Goal: Task Accomplishment & Management: Complete application form

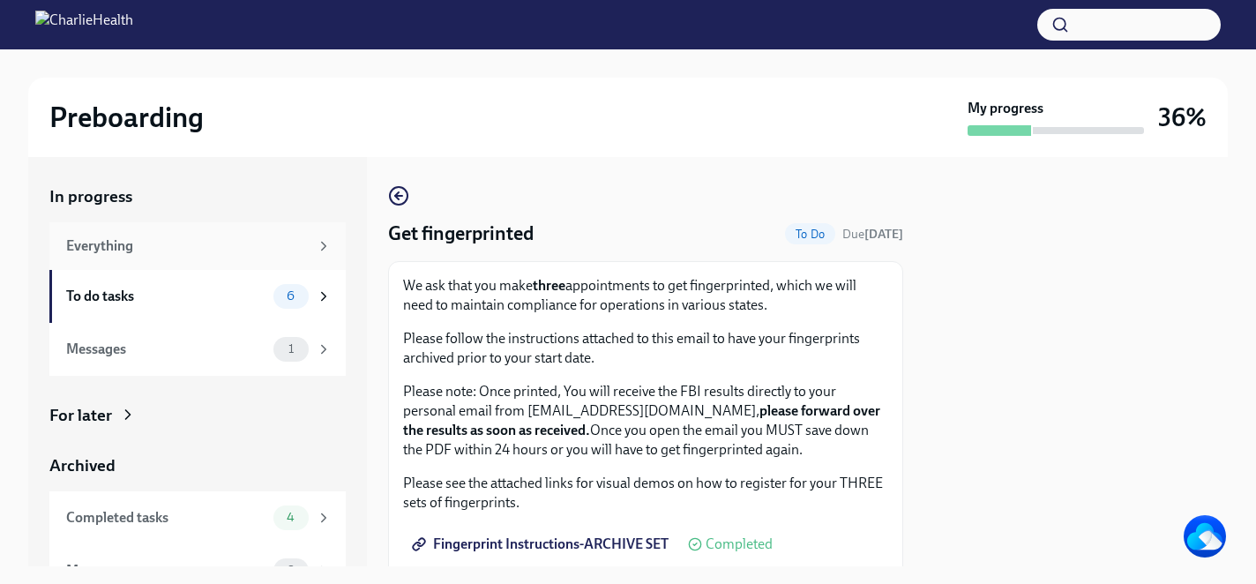
scroll to position [84, 0]
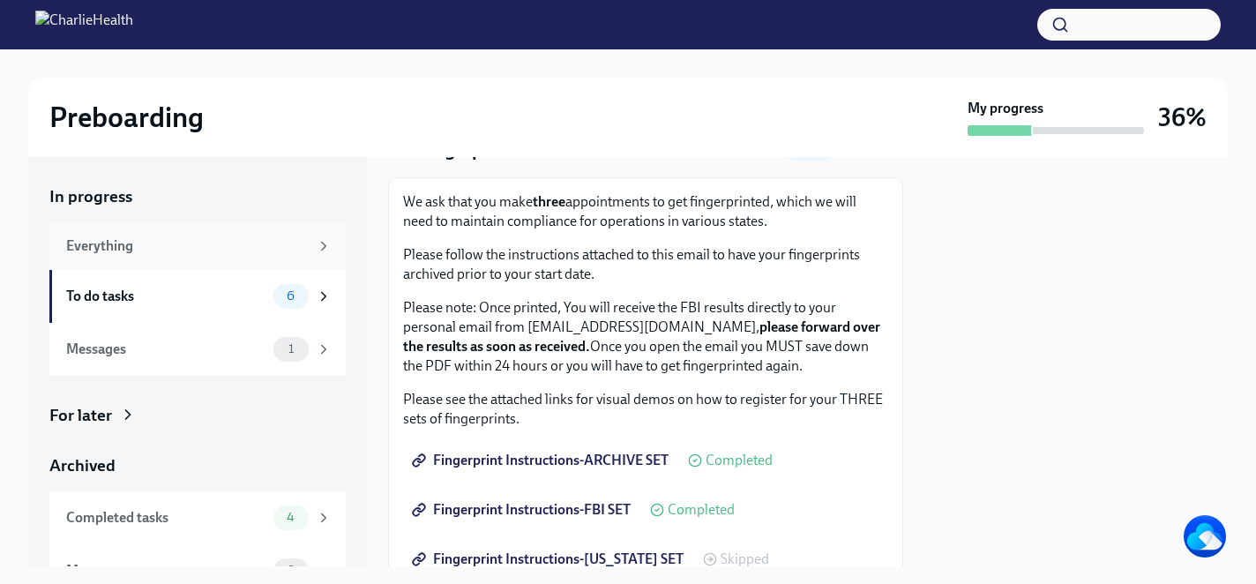
click at [110, 254] on div "Everything" at bounding box center [187, 245] width 243 height 19
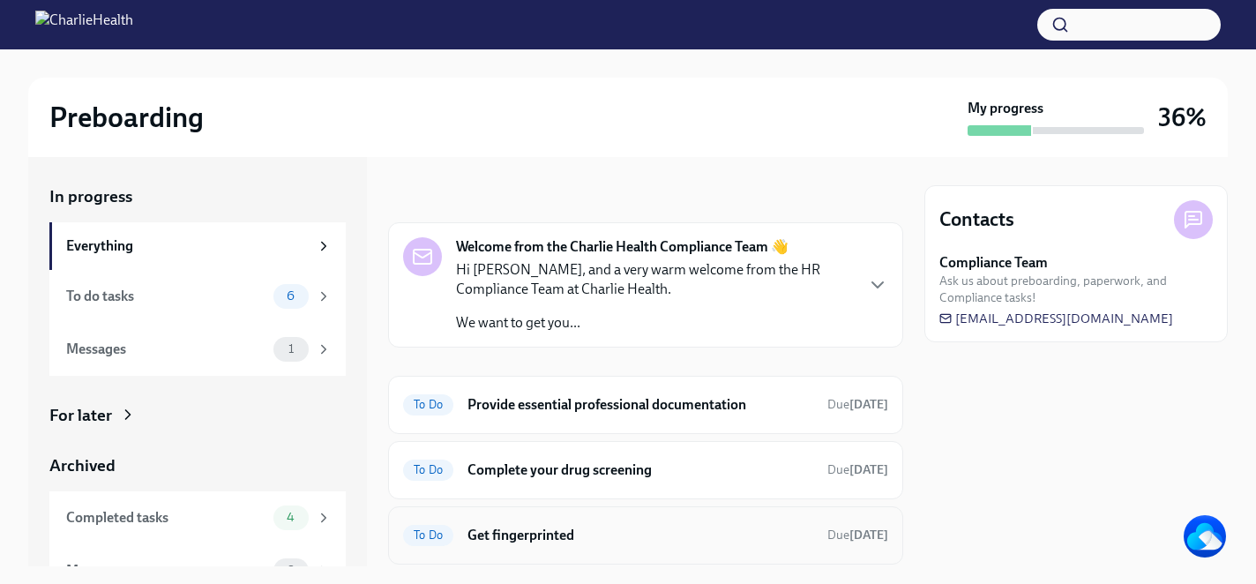
click at [707, 535] on h6 "Get fingerprinted" at bounding box center [640, 535] width 346 height 19
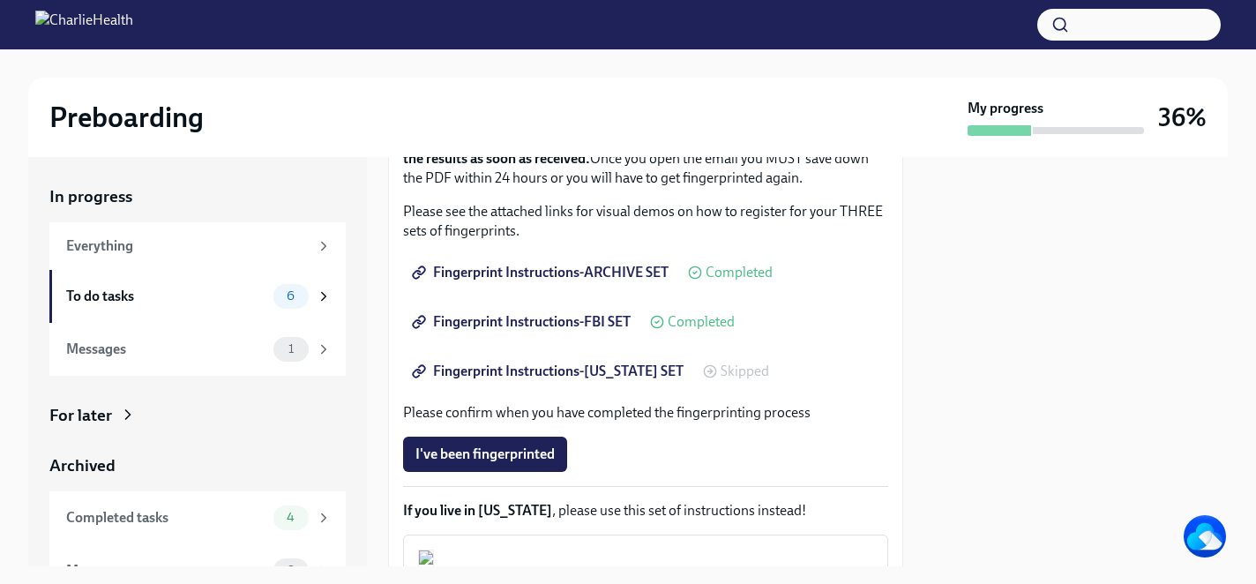
scroll to position [285, 0]
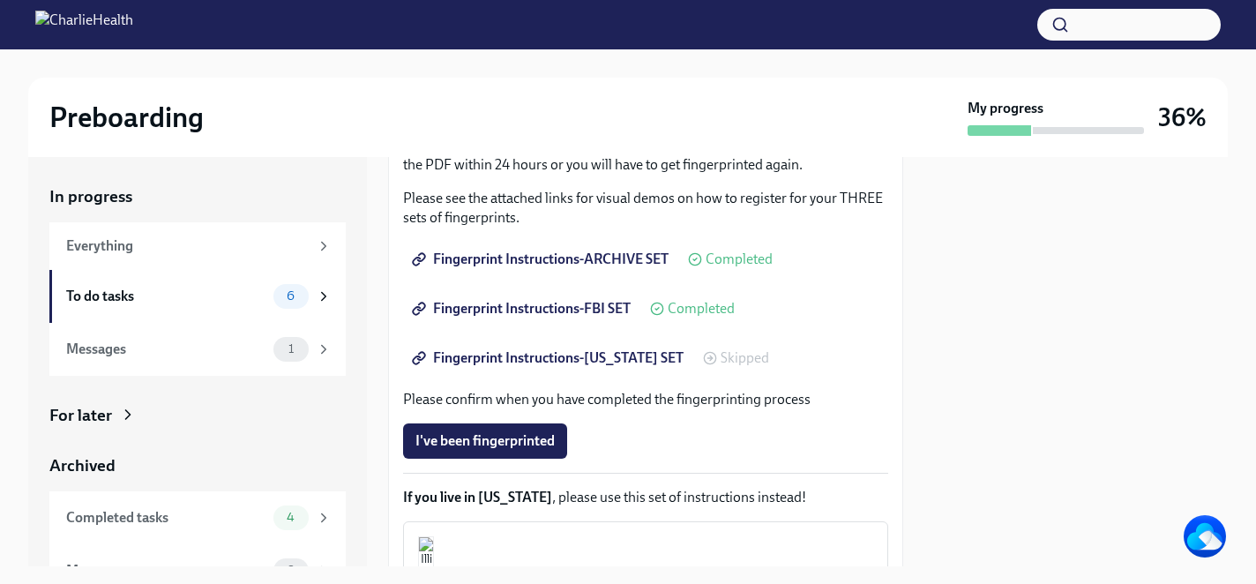
click at [642, 355] on span "Fingerprint Instructions-[US_STATE] SET" at bounding box center [549, 358] width 268 height 18
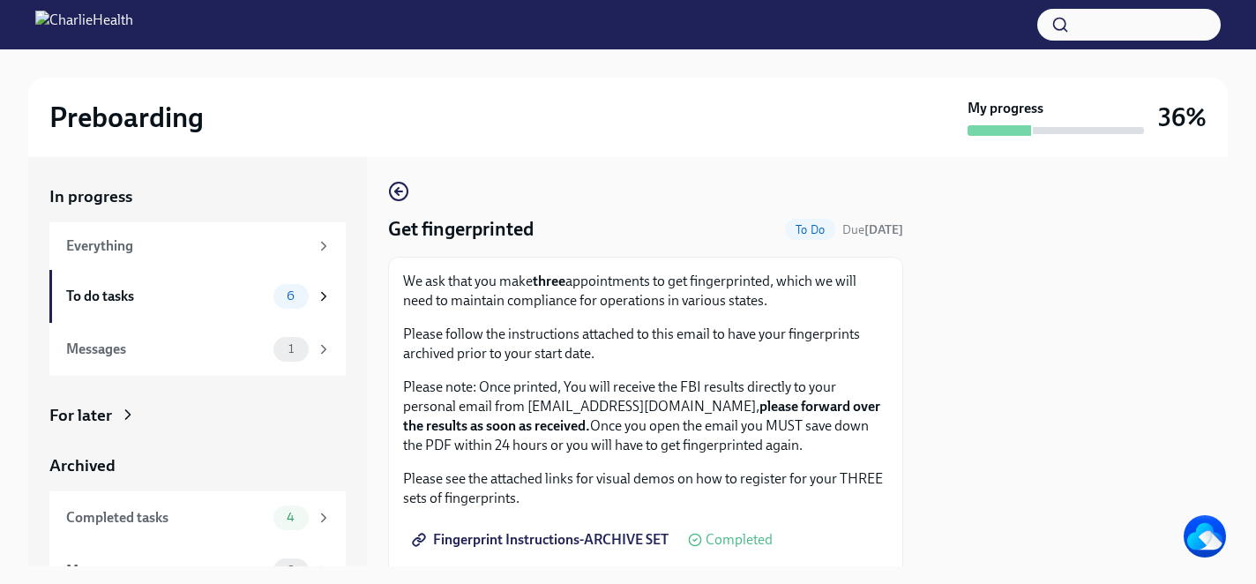
scroll to position [0, 0]
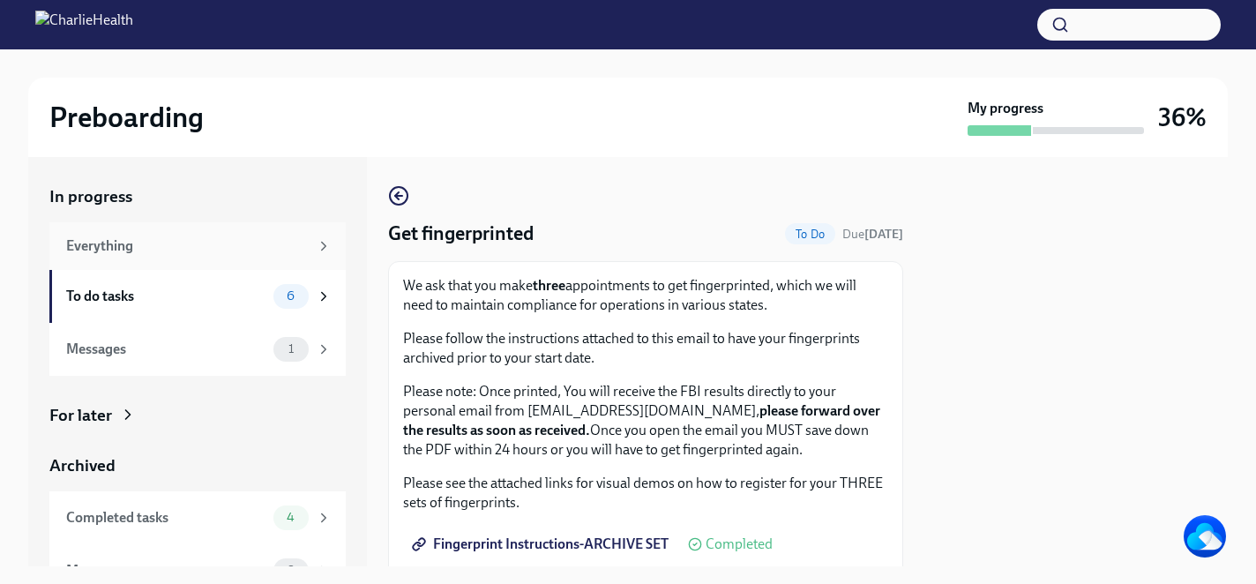
click at [209, 252] on div "Everything" at bounding box center [187, 245] width 243 height 19
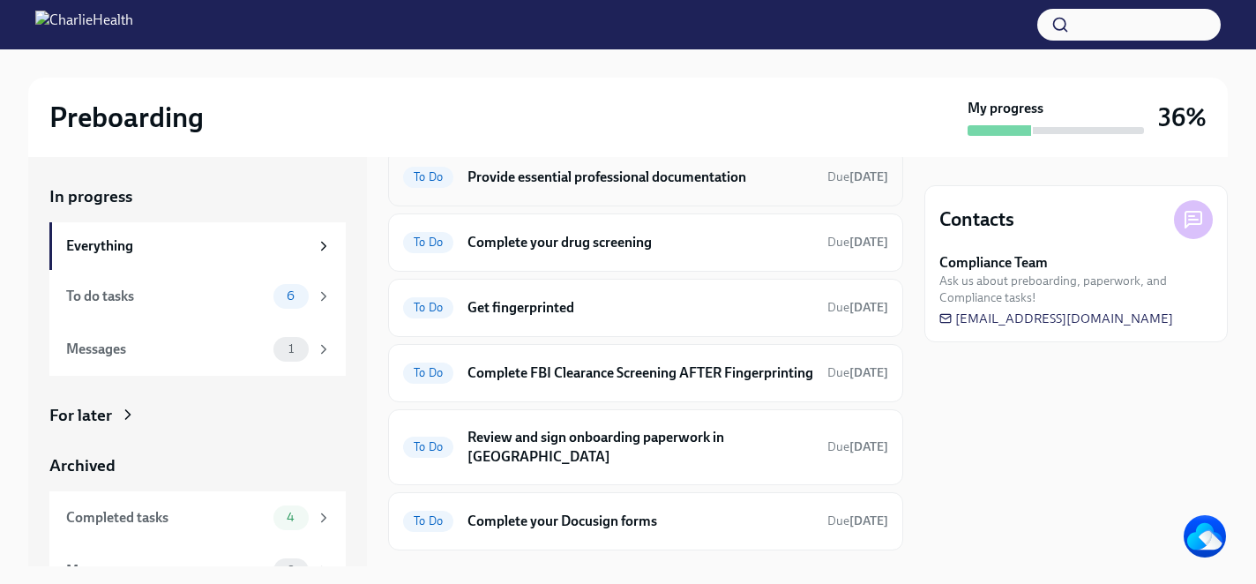
scroll to position [227, 0]
click at [827, 380] on span "Due [DATE]" at bounding box center [857, 373] width 61 height 15
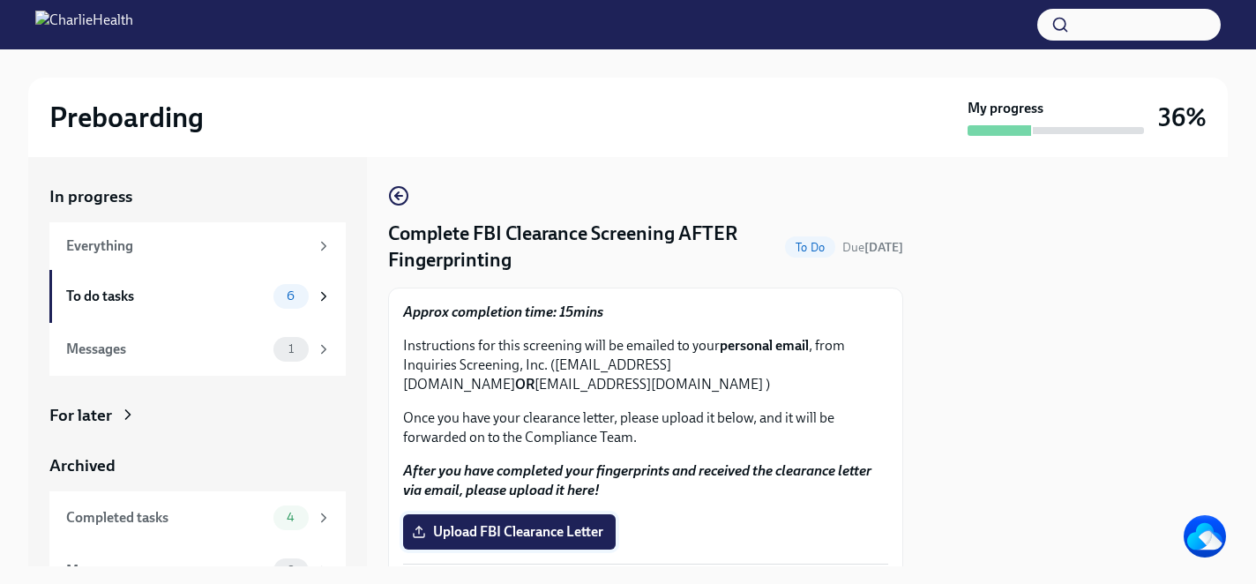
click at [536, 537] on span "Upload FBI Clearance Letter" at bounding box center [509, 532] width 188 height 18
click at [0, 0] on input "Upload FBI Clearance Letter" at bounding box center [0, 0] width 0 height 0
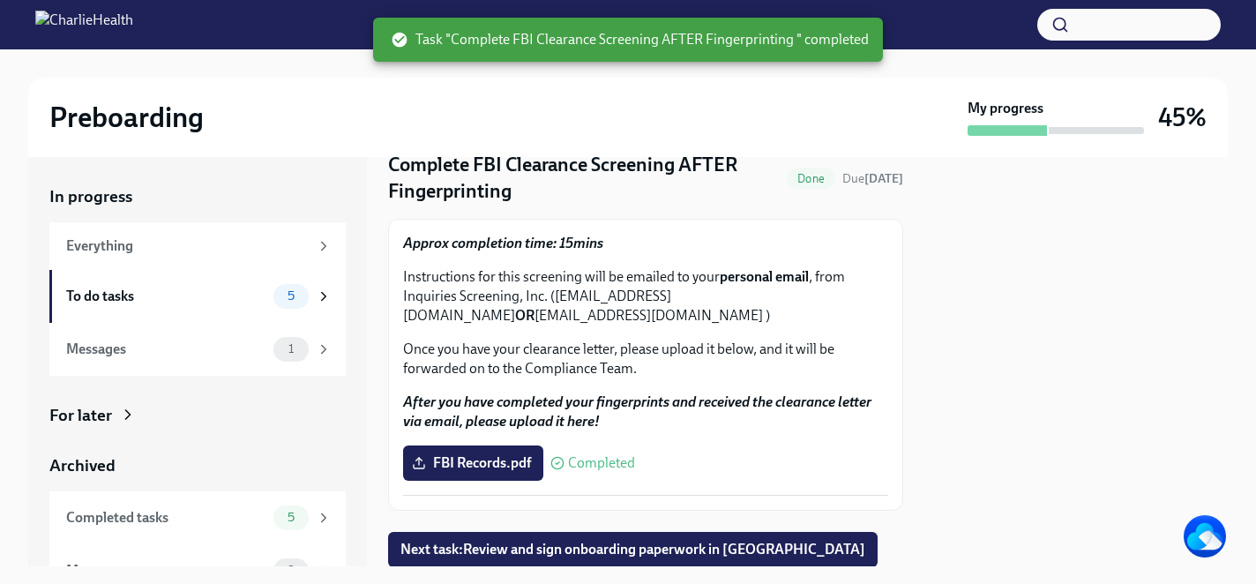
scroll to position [126, 0]
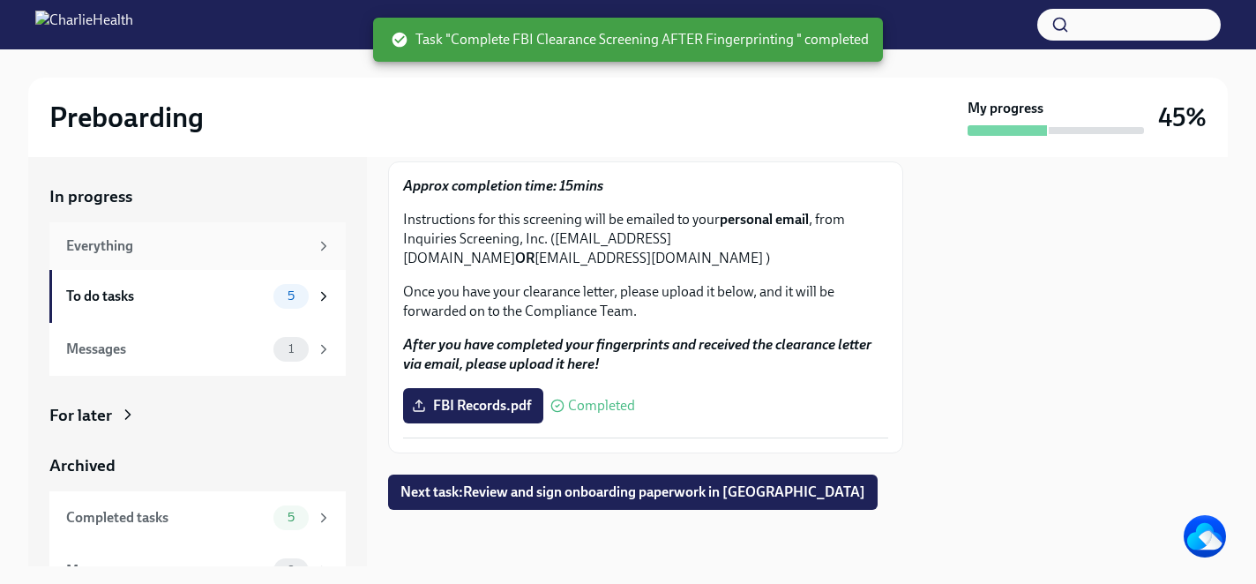
click at [207, 234] on div "Everything" at bounding box center [197, 246] width 296 height 48
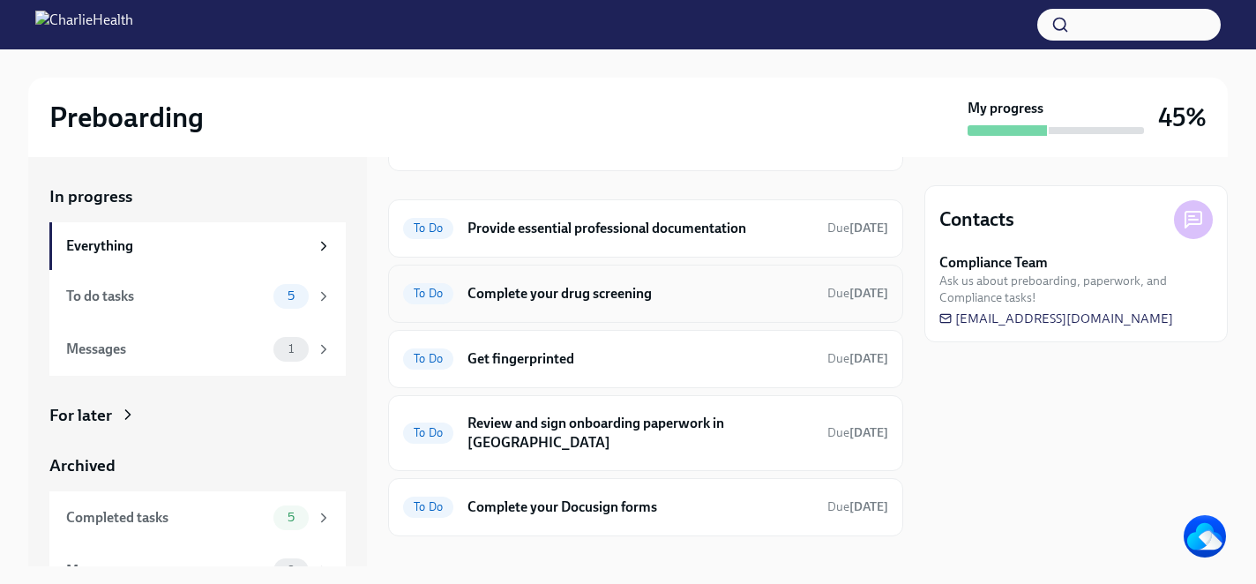
scroll to position [184, 0]
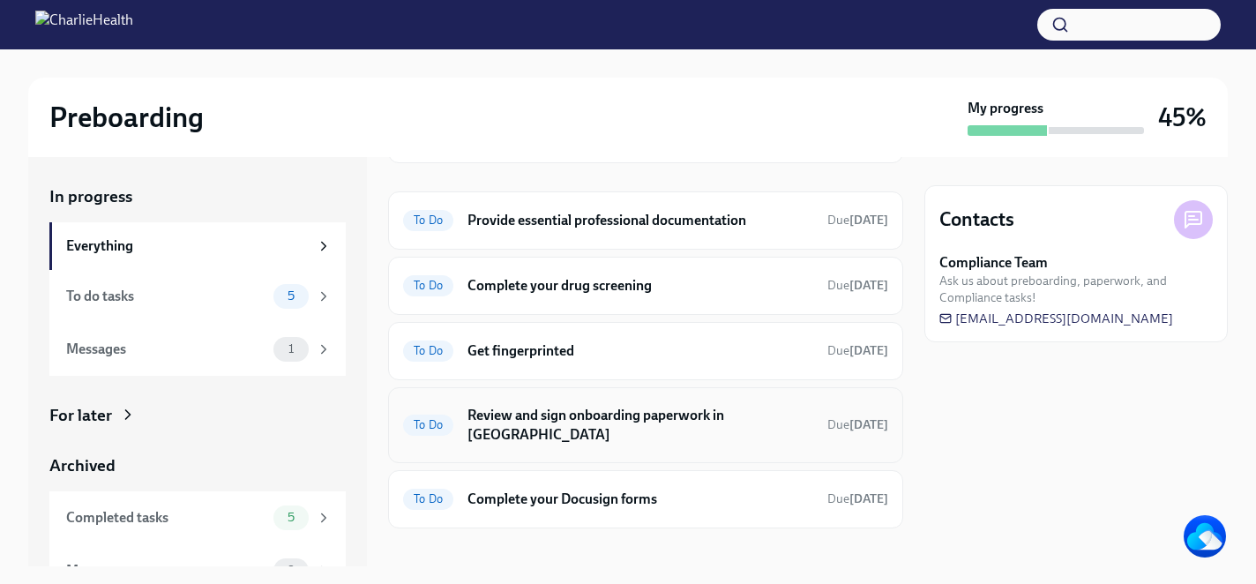
click at [717, 421] on h6 "Review and sign onboarding paperwork in [GEOGRAPHIC_DATA]" at bounding box center [640, 425] width 346 height 39
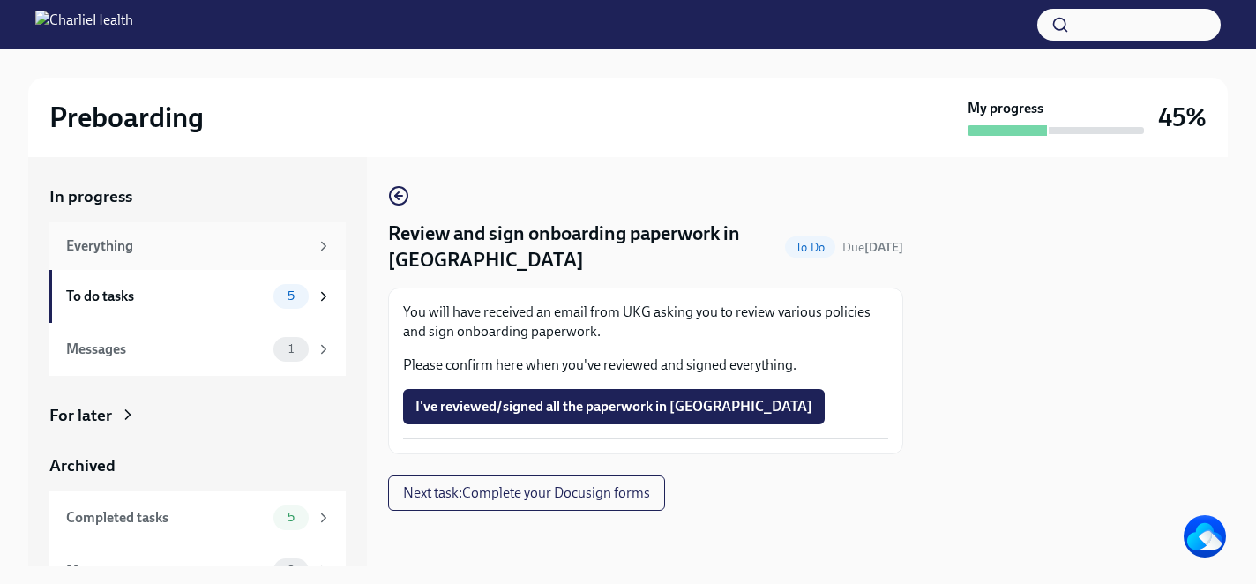
click at [167, 231] on div "Everything" at bounding box center [197, 246] width 296 height 48
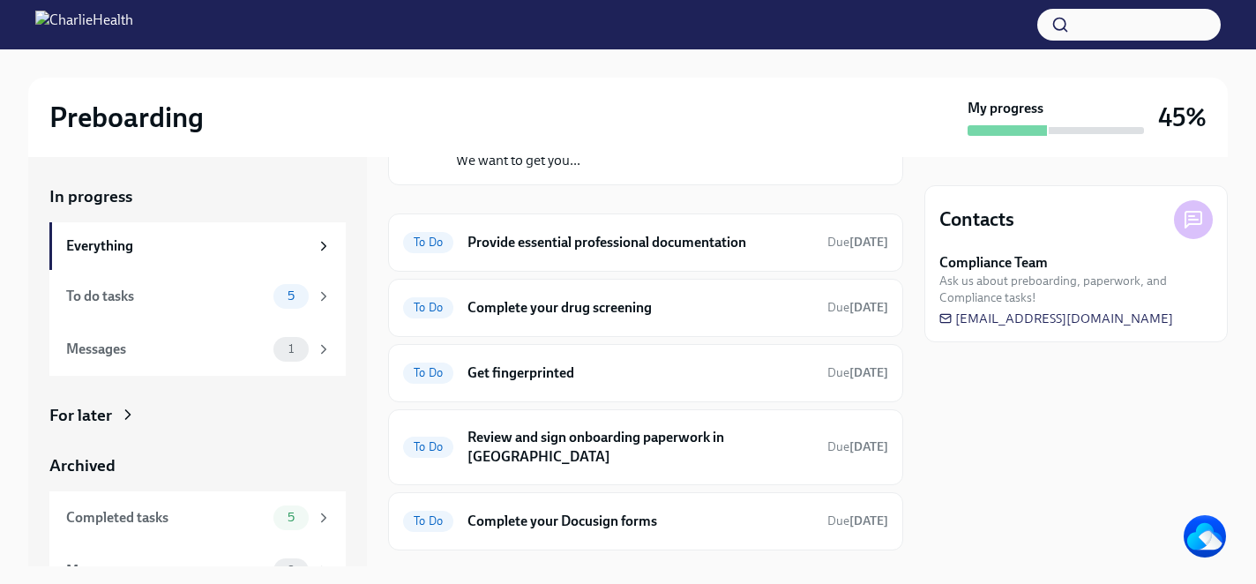
scroll to position [184, 0]
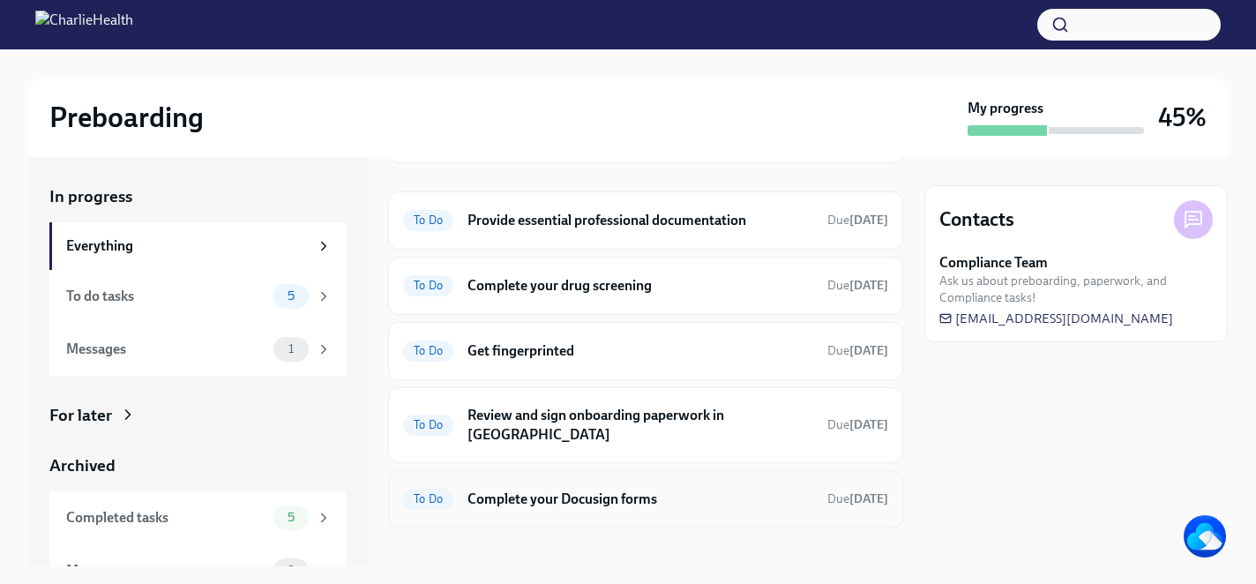
click at [612, 490] on h6 "Complete your Docusign forms" at bounding box center [640, 499] width 346 height 19
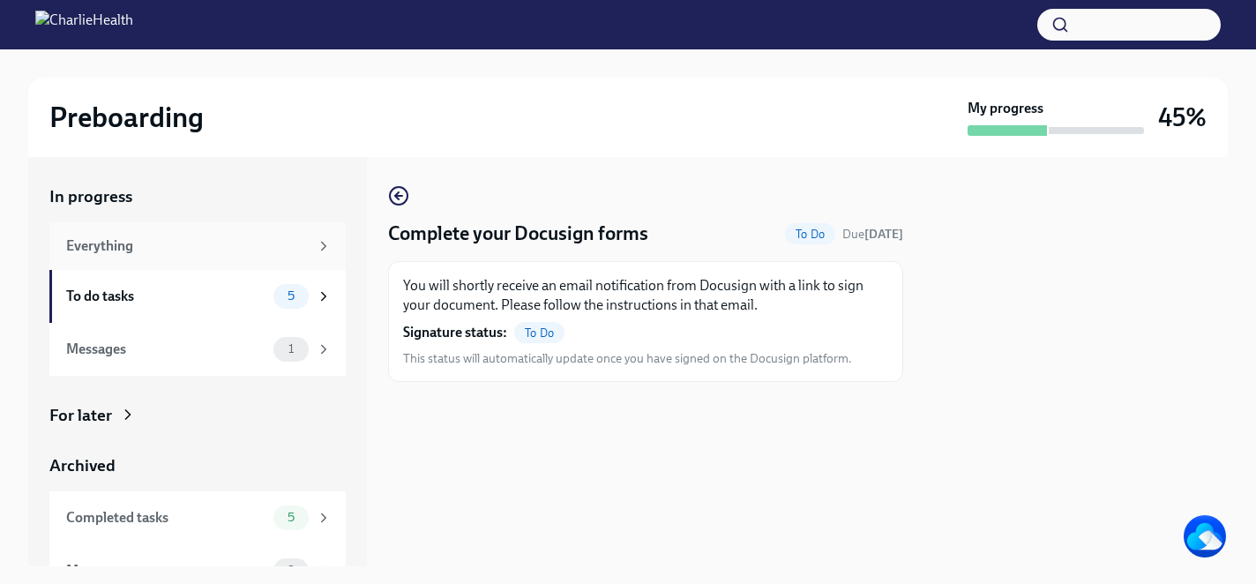
click at [168, 248] on div "Everything" at bounding box center [187, 245] width 243 height 19
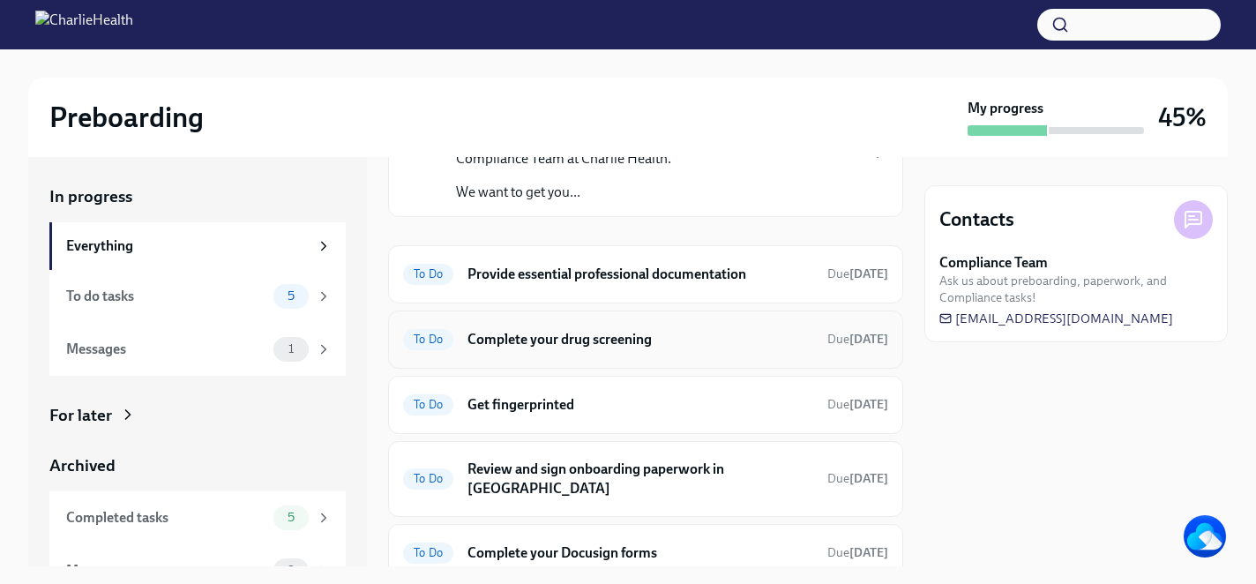
scroll to position [130, 0]
